Goal: Task Accomplishment & Management: Use online tool/utility

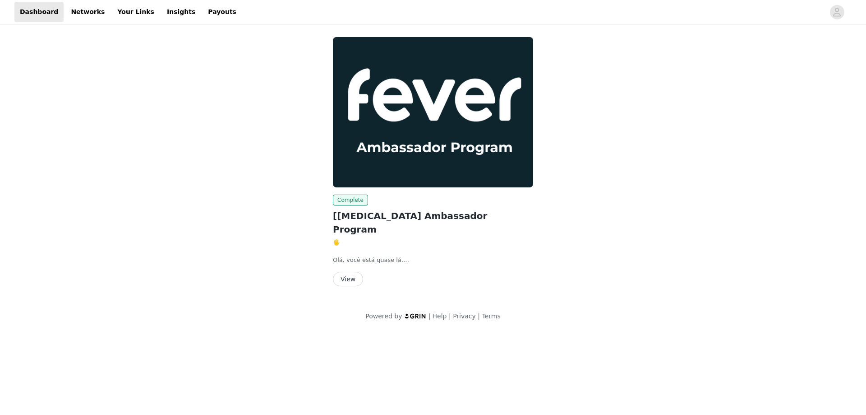
click at [345, 272] on button "View" at bounding box center [348, 279] width 30 height 14
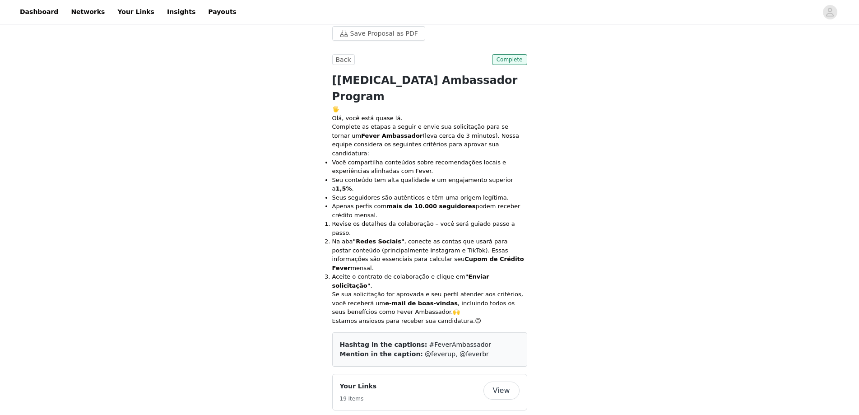
scroll to position [180, 0]
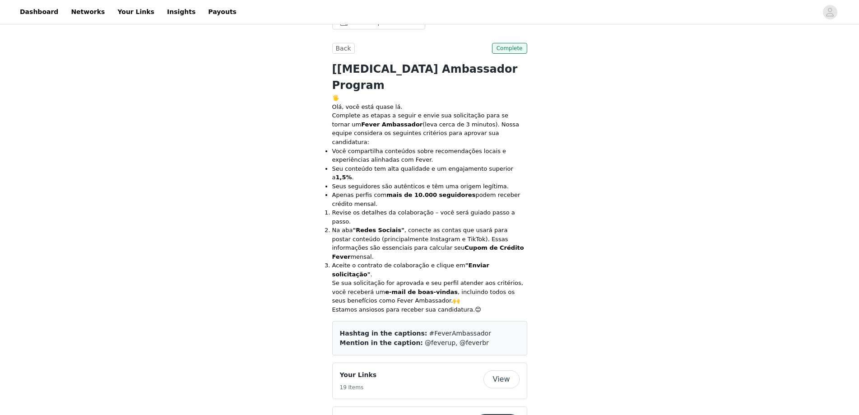
click at [513, 370] on button "View" at bounding box center [501, 379] width 36 height 18
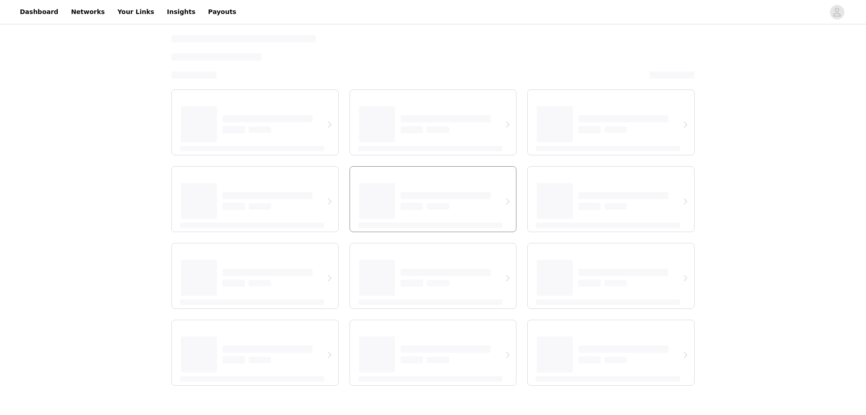
select select "12"
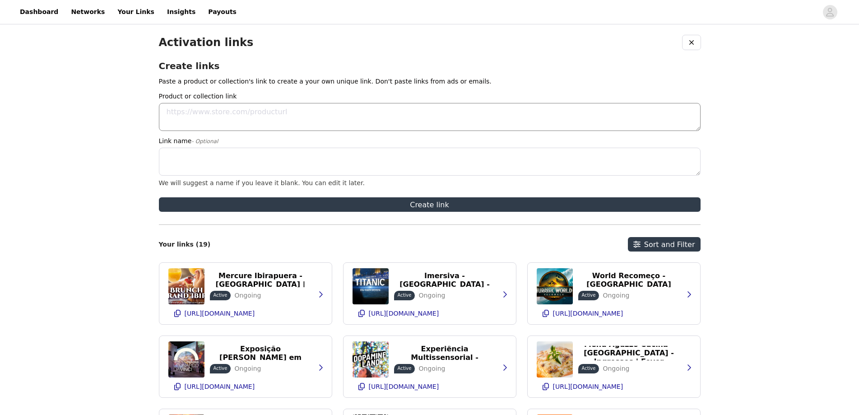
paste textarea "[URL][DOMAIN_NAME]"
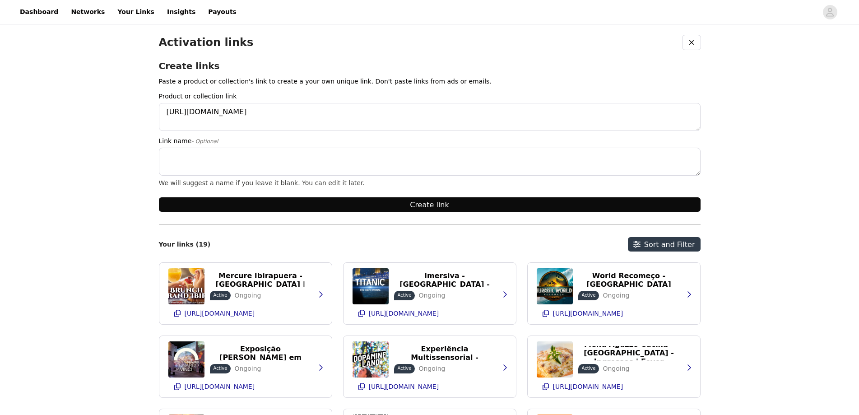
type textarea "[URL][DOMAIN_NAME]"
click at [467, 209] on button "Create link" at bounding box center [429, 204] width 541 height 14
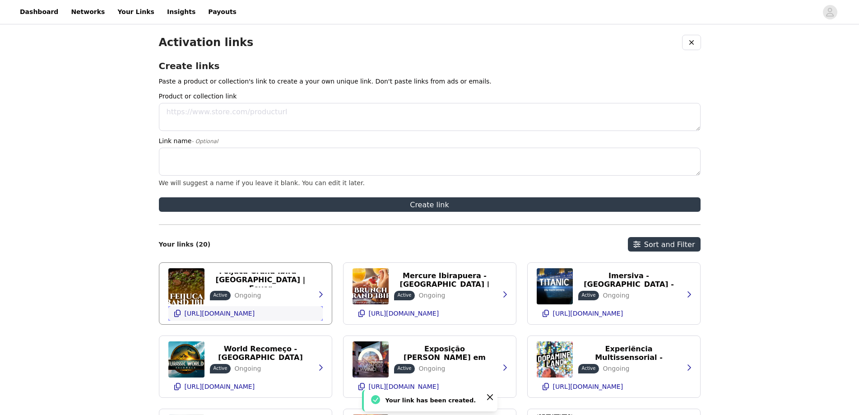
click at [178, 314] on icon "button" at bounding box center [177, 313] width 7 height 7
paste textarea "[URL][DOMAIN_NAME]"
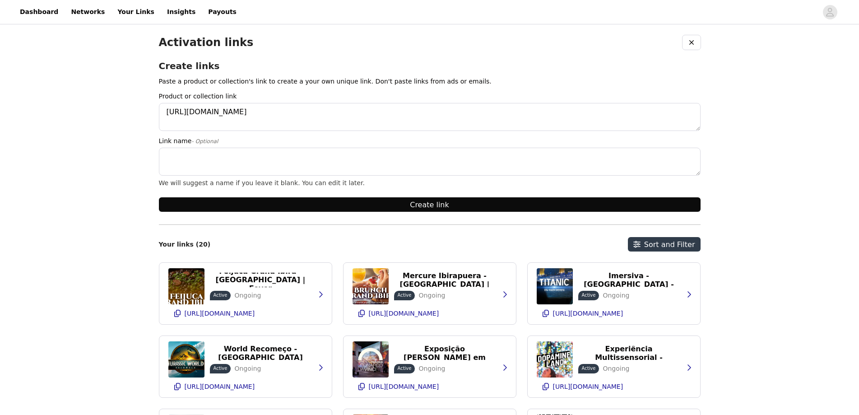
type textarea "[URL][DOMAIN_NAME]"
click at [410, 206] on button "Create link" at bounding box center [429, 204] width 541 height 14
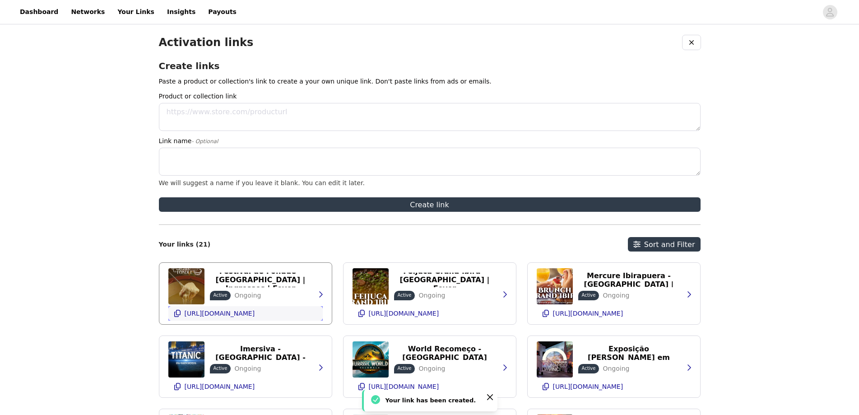
click at [176, 315] on icon "button" at bounding box center [177, 313] width 6 height 7
click at [362, 315] on icon "button" at bounding box center [361, 313] width 7 height 7
click at [176, 312] on icon "button" at bounding box center [177, 313] width 6 height 7
